Goal: Transaction & Acquisition: Book appointment/travel/reservation

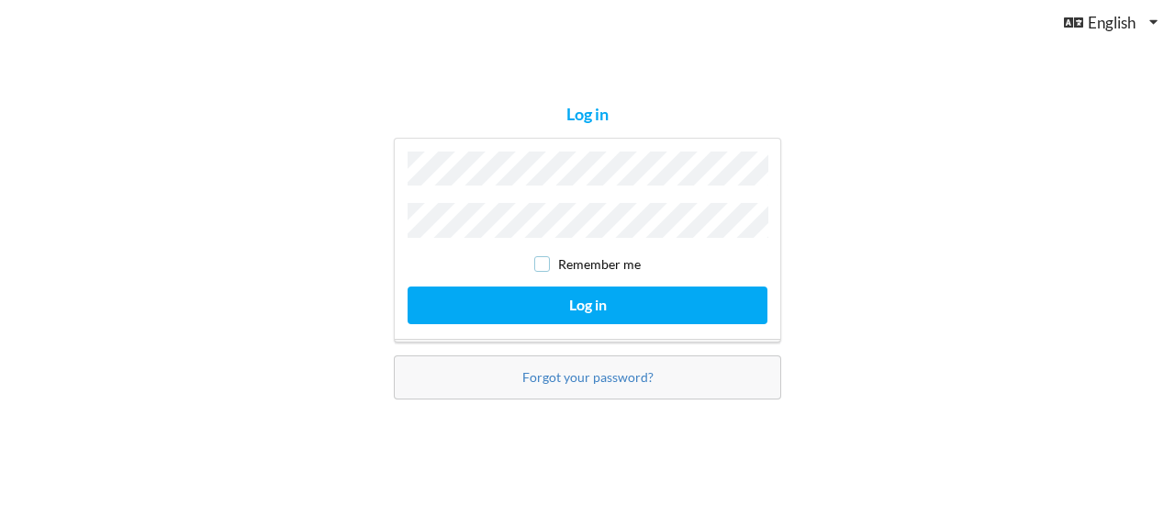
click at [538, 261] on input "checkbox" at bounding box center [542, 264] width 16 height 16
checkbox input "true"
click at [407, 286] on button "Log in" at bounding box center [587, 305] width 360 height 38
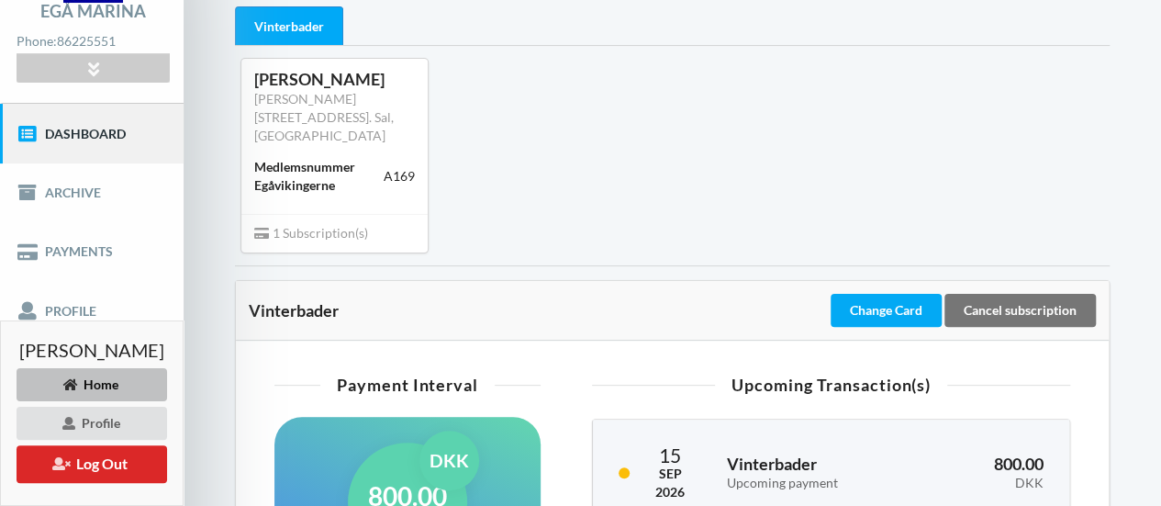
scroll to position [275, 0]
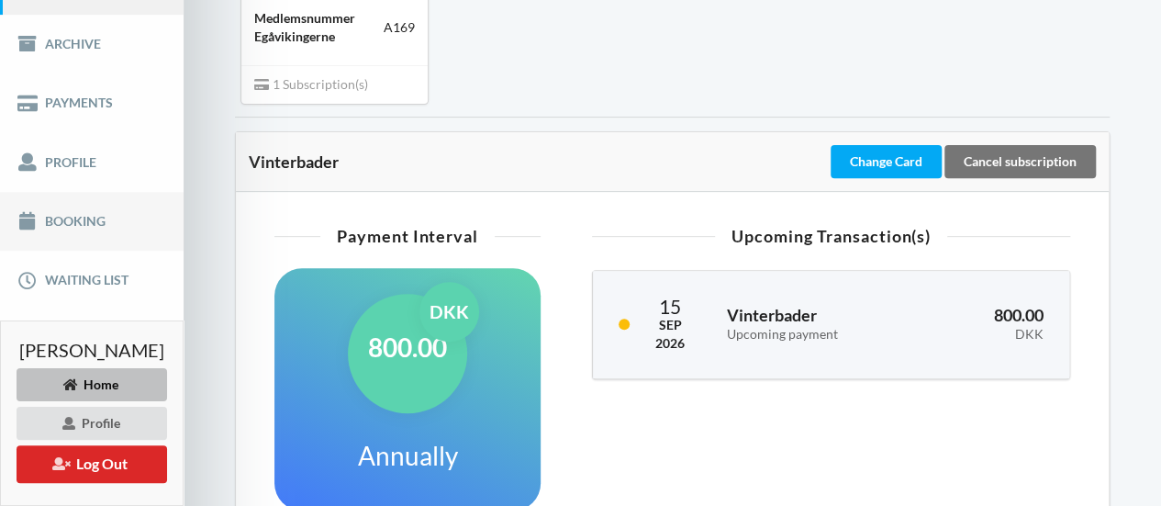
click at [97, 228] on link "Booking" at bounding box center [92, 221] width 184 height 59
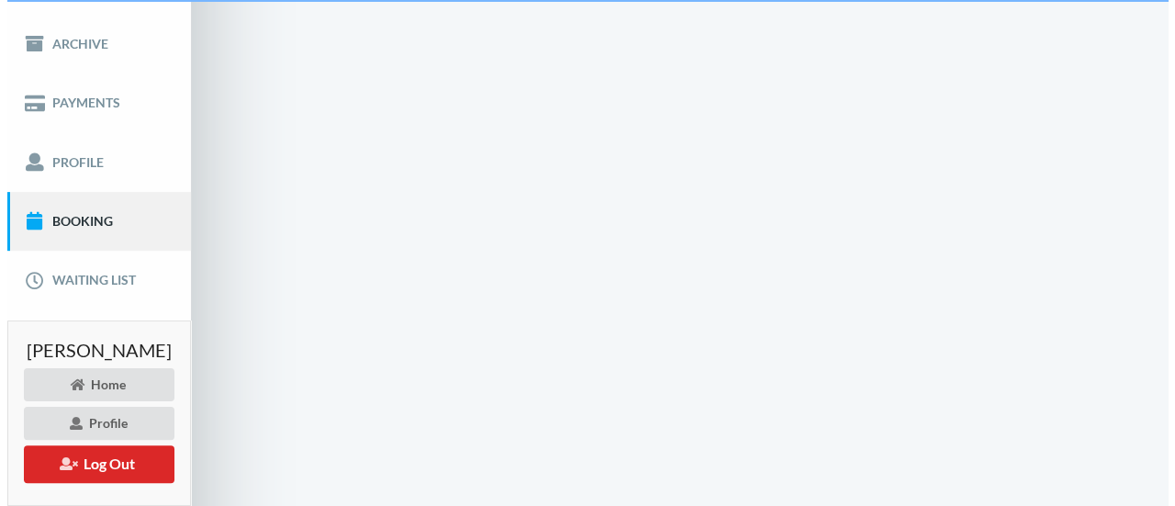
scroll to position [78, 0]
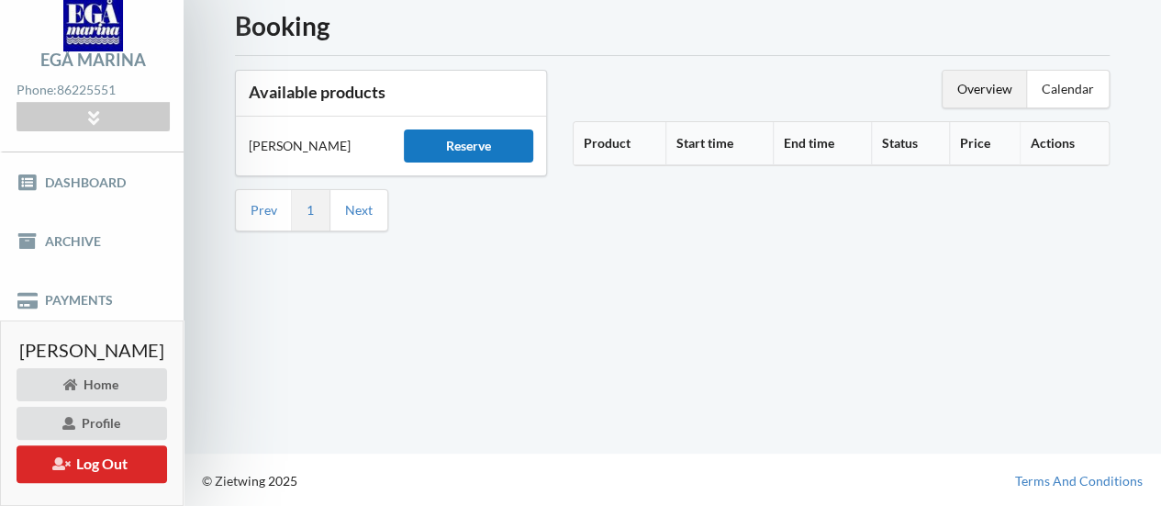
click at [486, 146] on div "Reserve" at bounding box center [468, 145] width 129 height 33
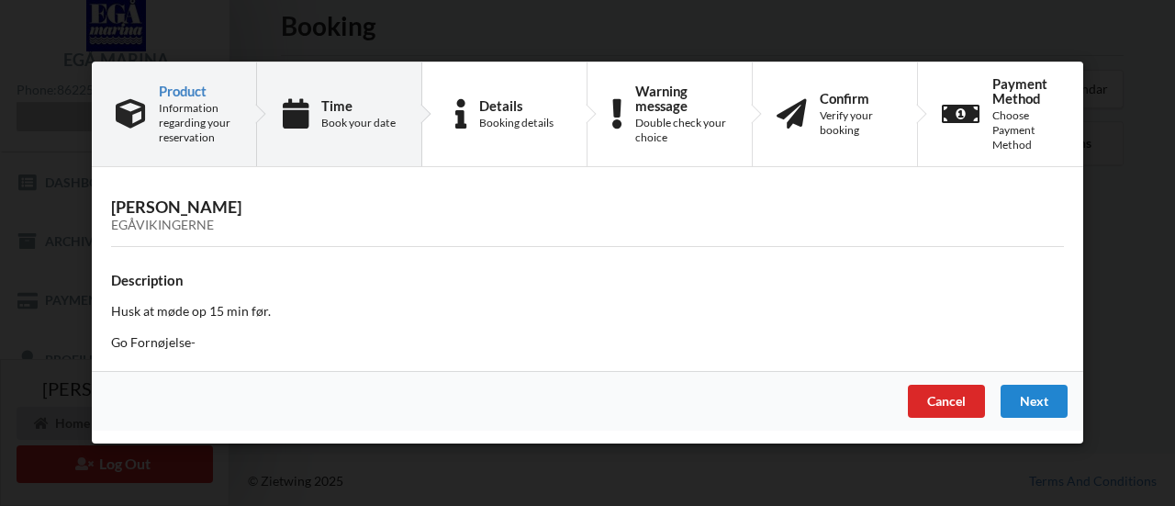
click at [354, 116] on div "Time Book your date" at bounding box center [358, 114] width 74 height 32
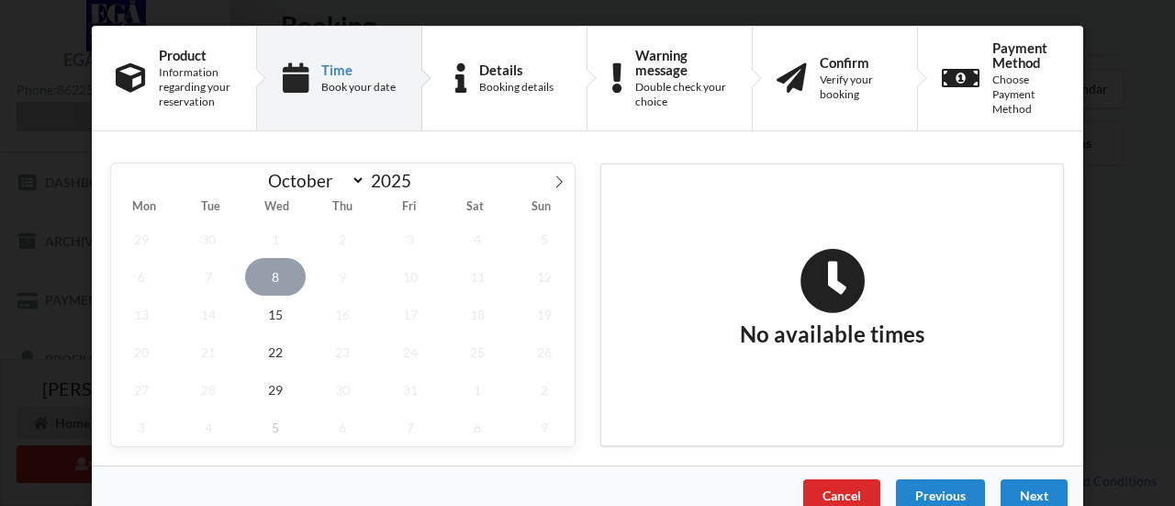
click at [273, 275] on span "8" at bounding box center [275, 277] width 61 height 38
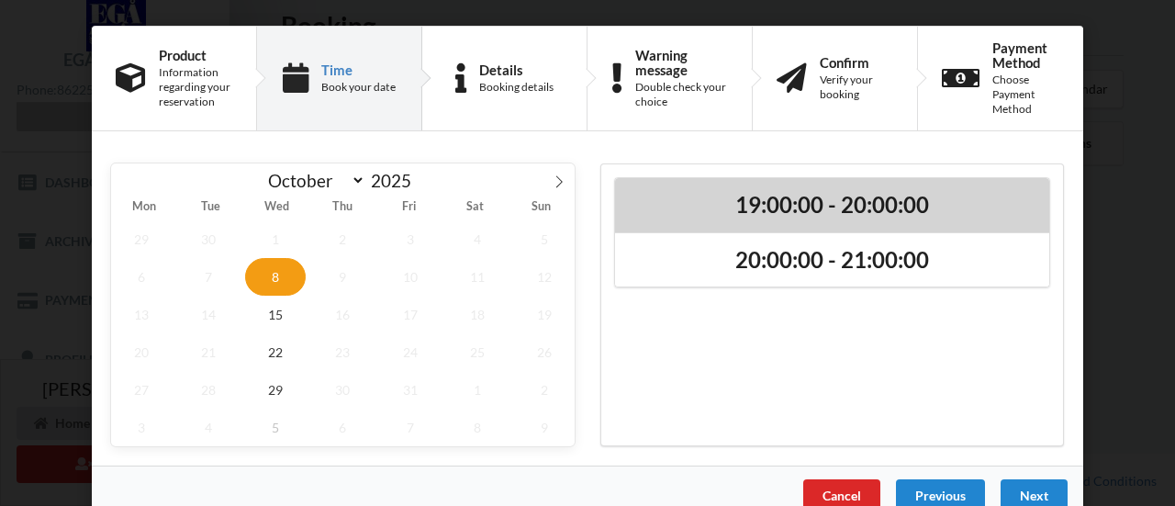
click at [819, 192] on h2 "19:00:00 - 20:00:00" at bounding box center [832, 205] width 408 height 28
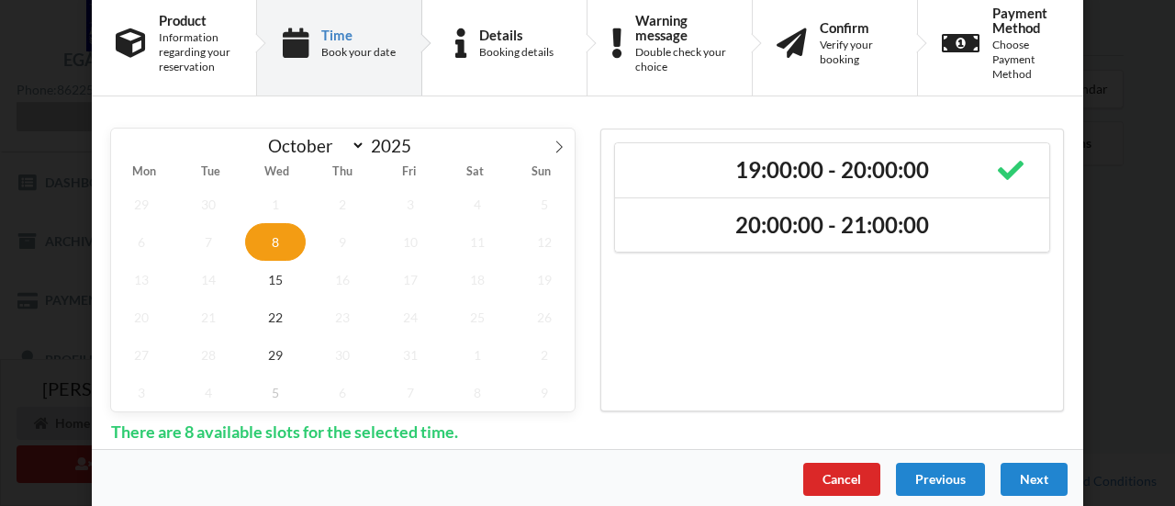
scroll to position [46, 0]
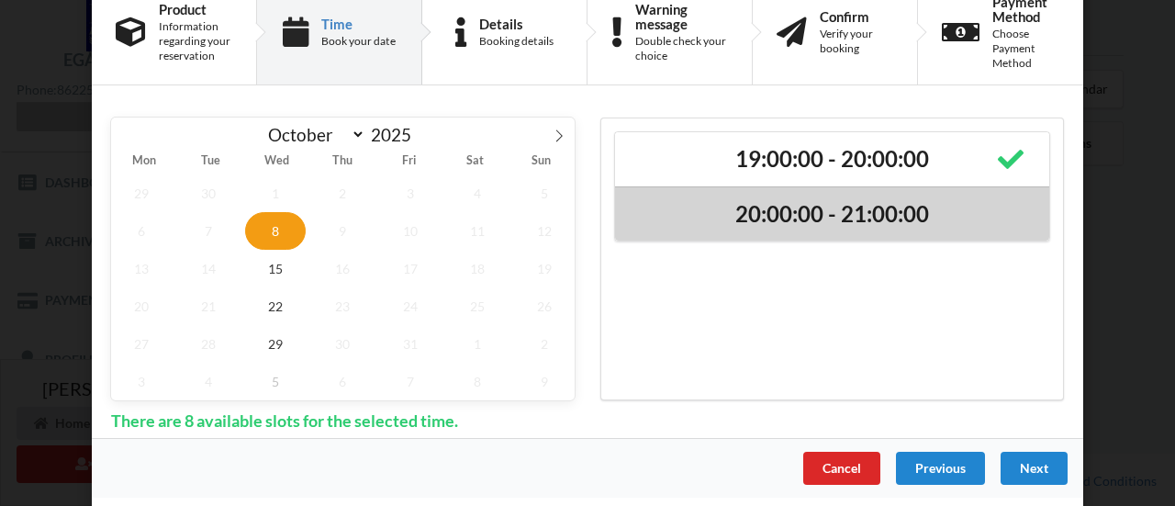
click at [802, 206] on h2 "20:00:00 - 21:00:00" at bounding box center [832, 214] width 408 height 28
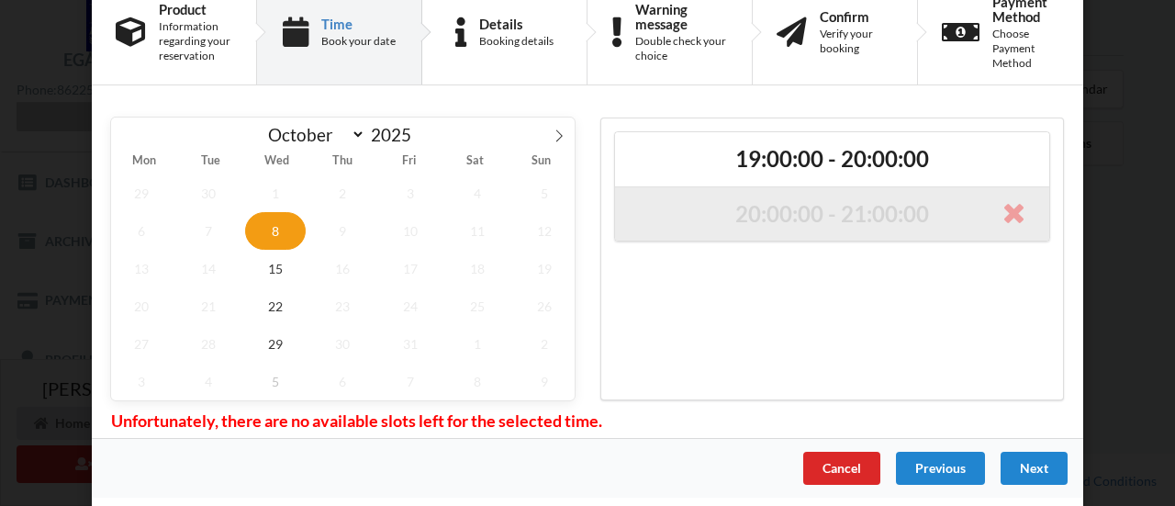
click at [777, 208] on h2 "20:00:00 - 21:00:00" at bounding box center [832, 214] width 408 height 28
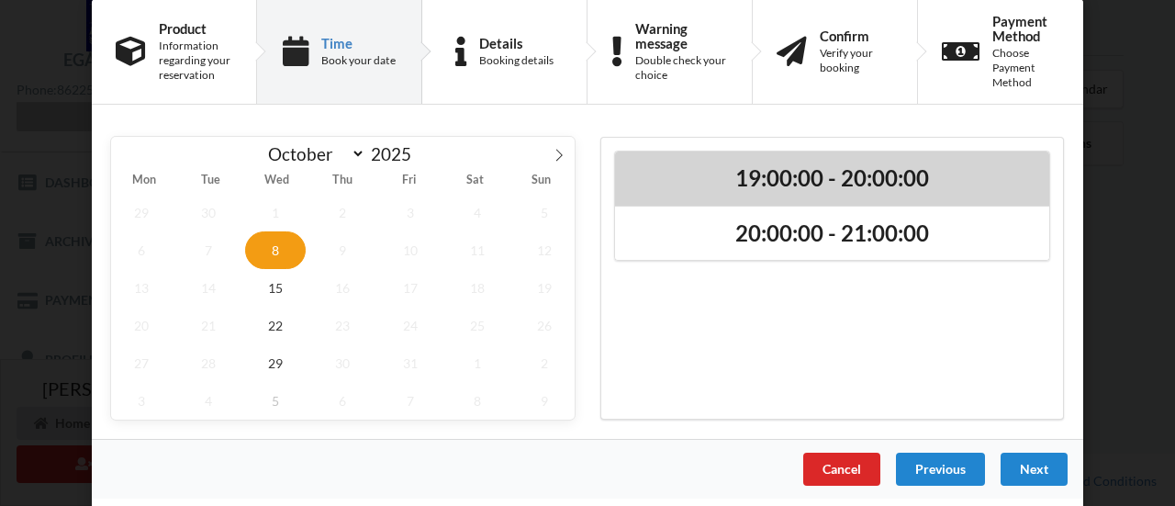
click at [787, 183] on h2 "19:00:00 - 20:00:00" at bounding box center [832, 178] width 408 height 28
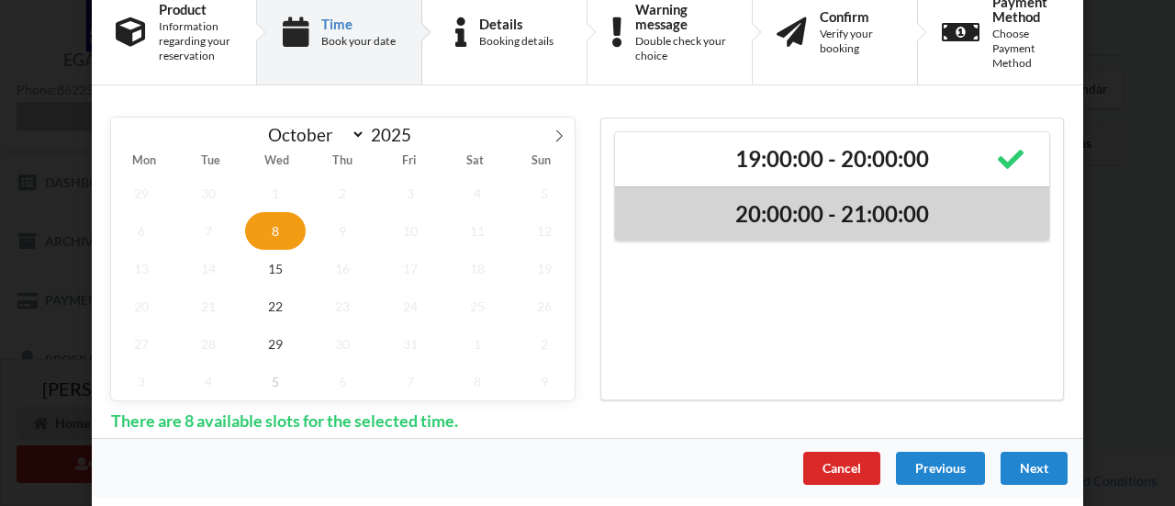
click at [793, 212] on h2 "20:00:00 - 21:00:00" at bounding box center [832, 214] width 408 height 28
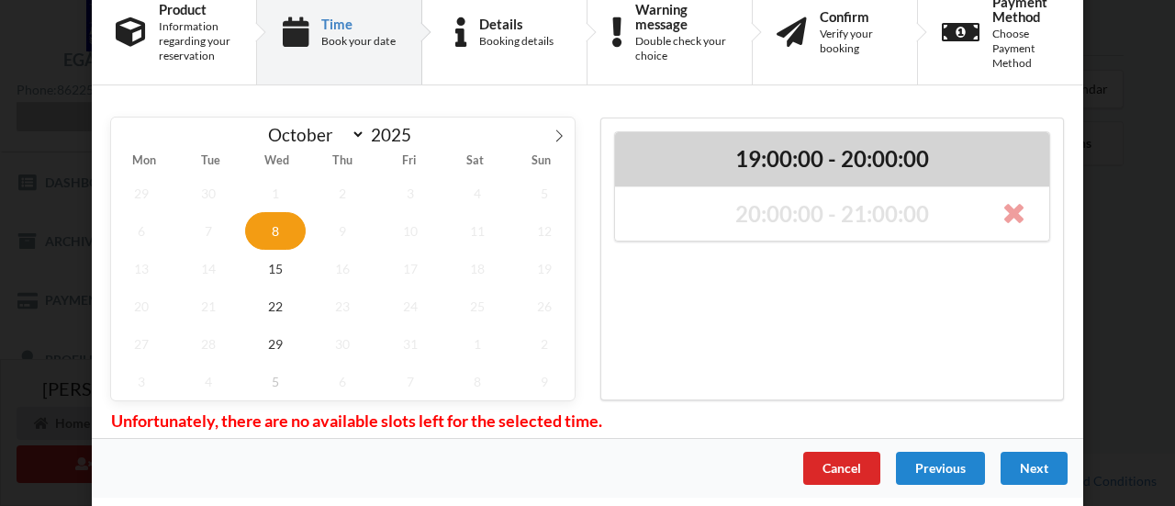
click at [800, 155] on h2 "19:00:00 - 20:00:00" at bounding box center [832, 159] width 408 height 28
